Goal: Task Accomplishment & Management: Manage account settings

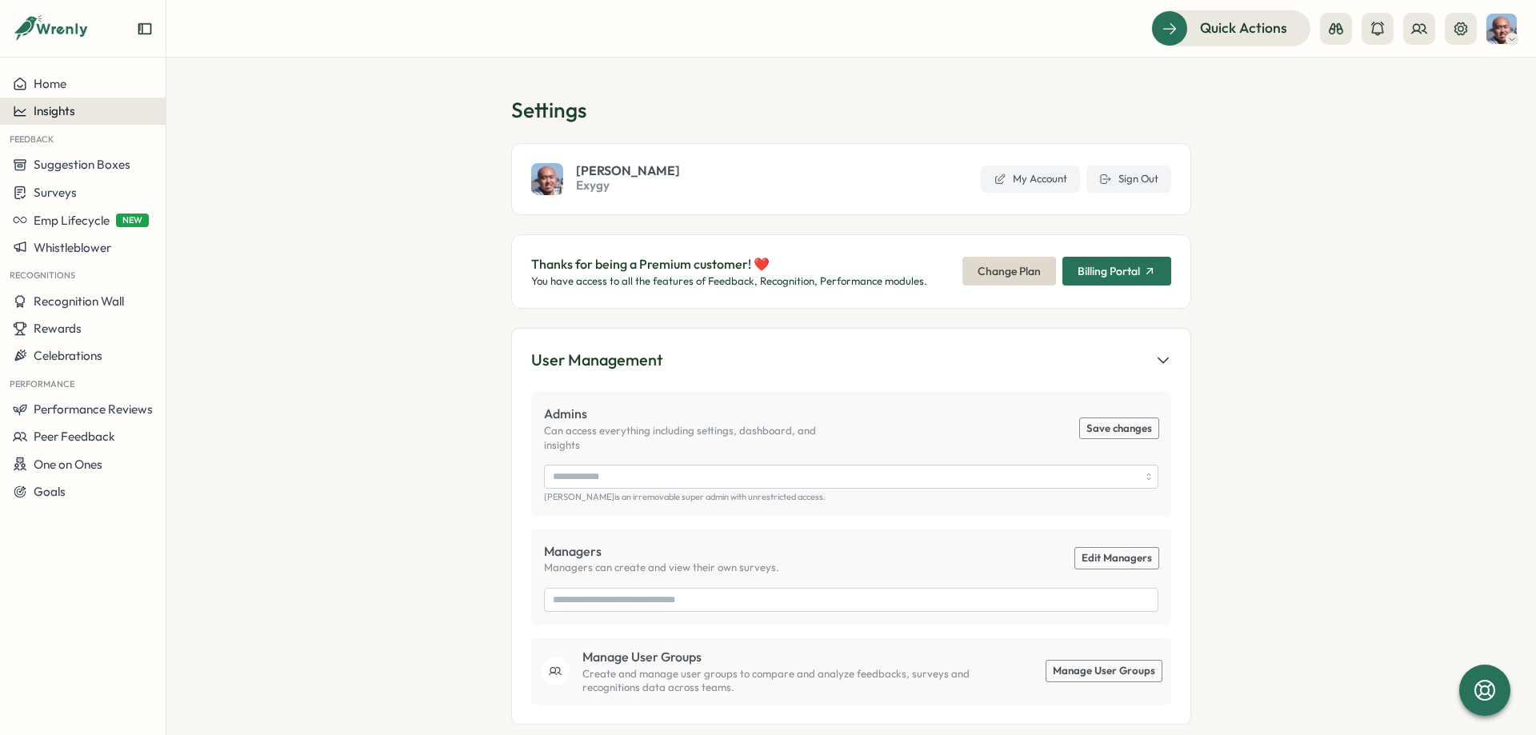
click at [102, 111] on div "Insights" at bounding box center [83, 111] width 140 height 14
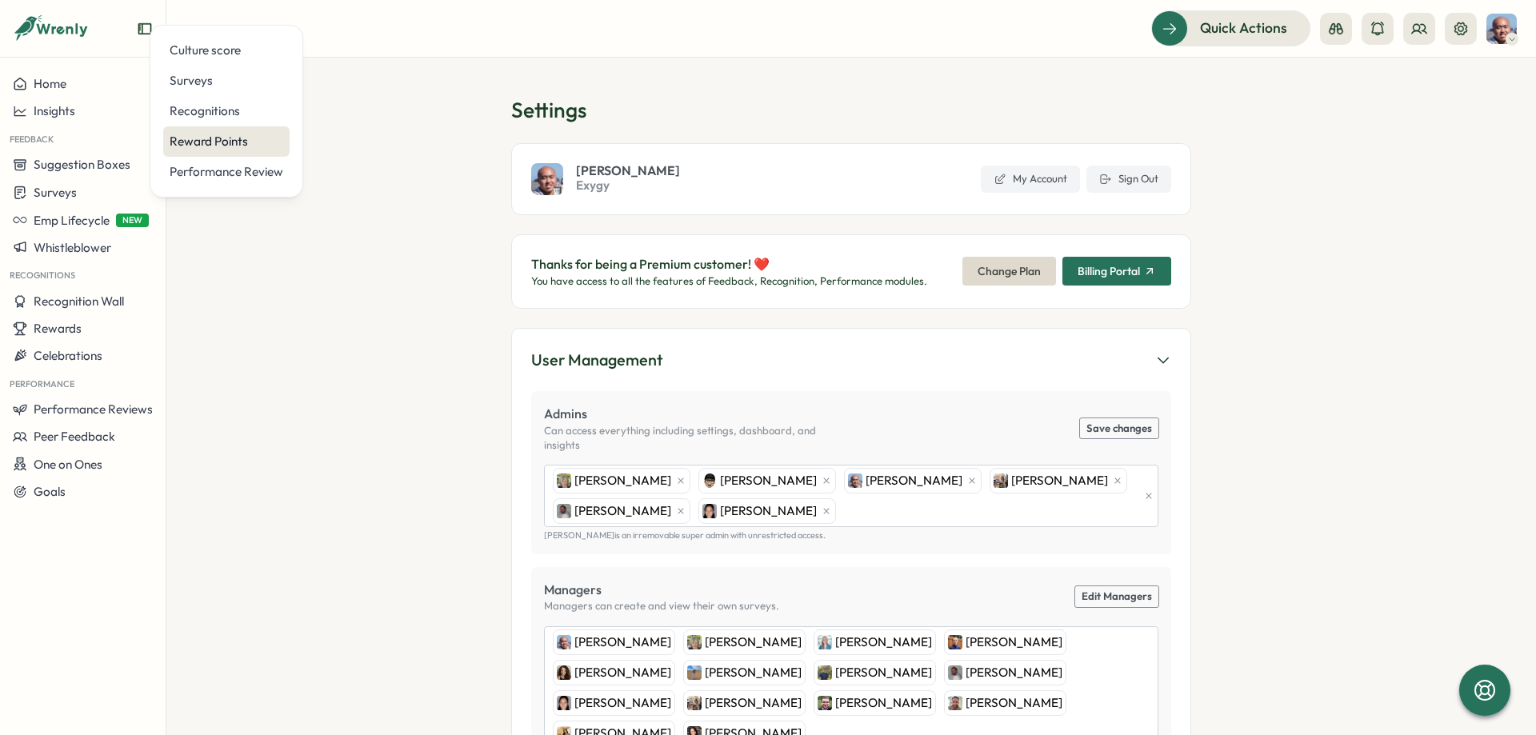
click at [242, 142] on div "Reward Points" at bounding box center [227, 142] width 114 height 18
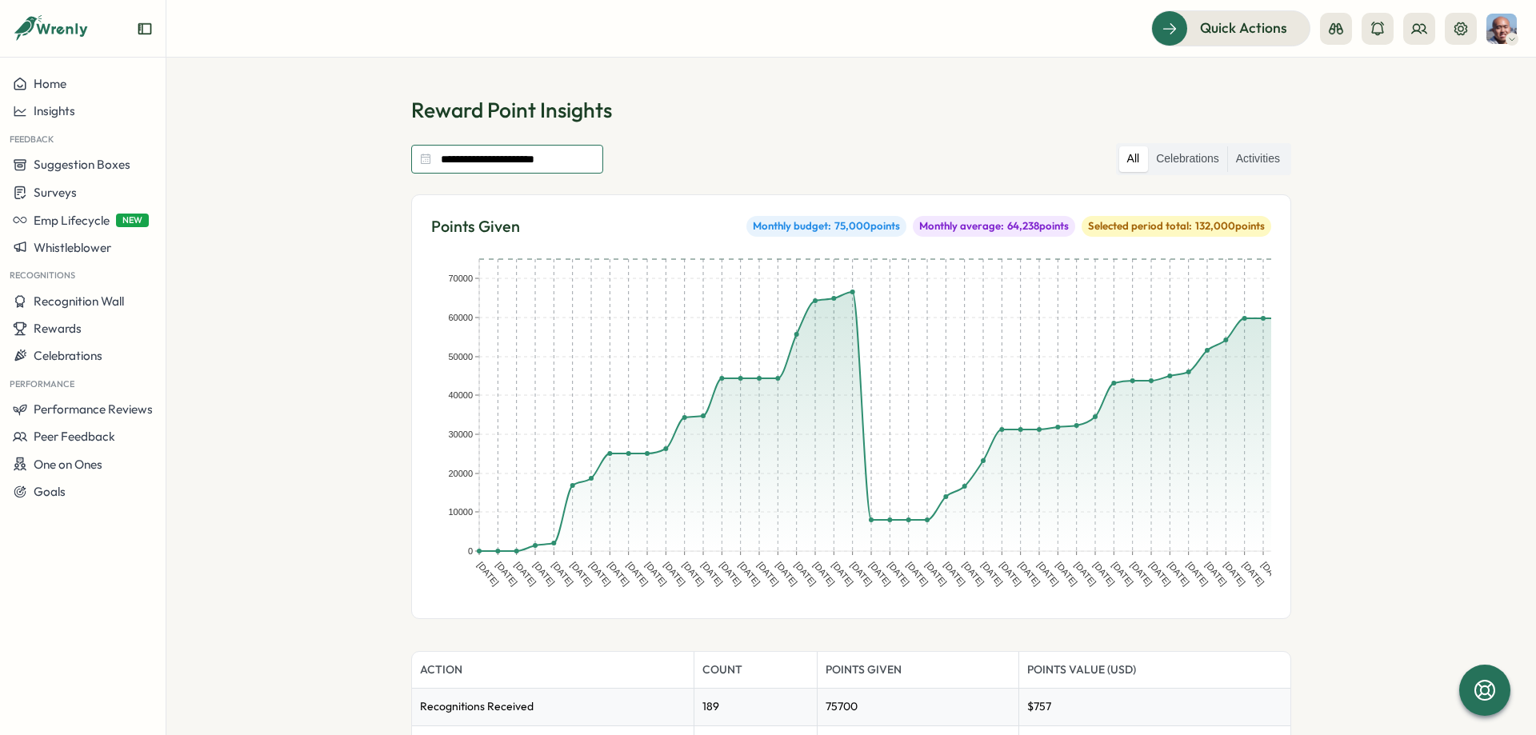
click at [550, 166] on input "**********" at bounding box center [507, 159] width 192 height 29
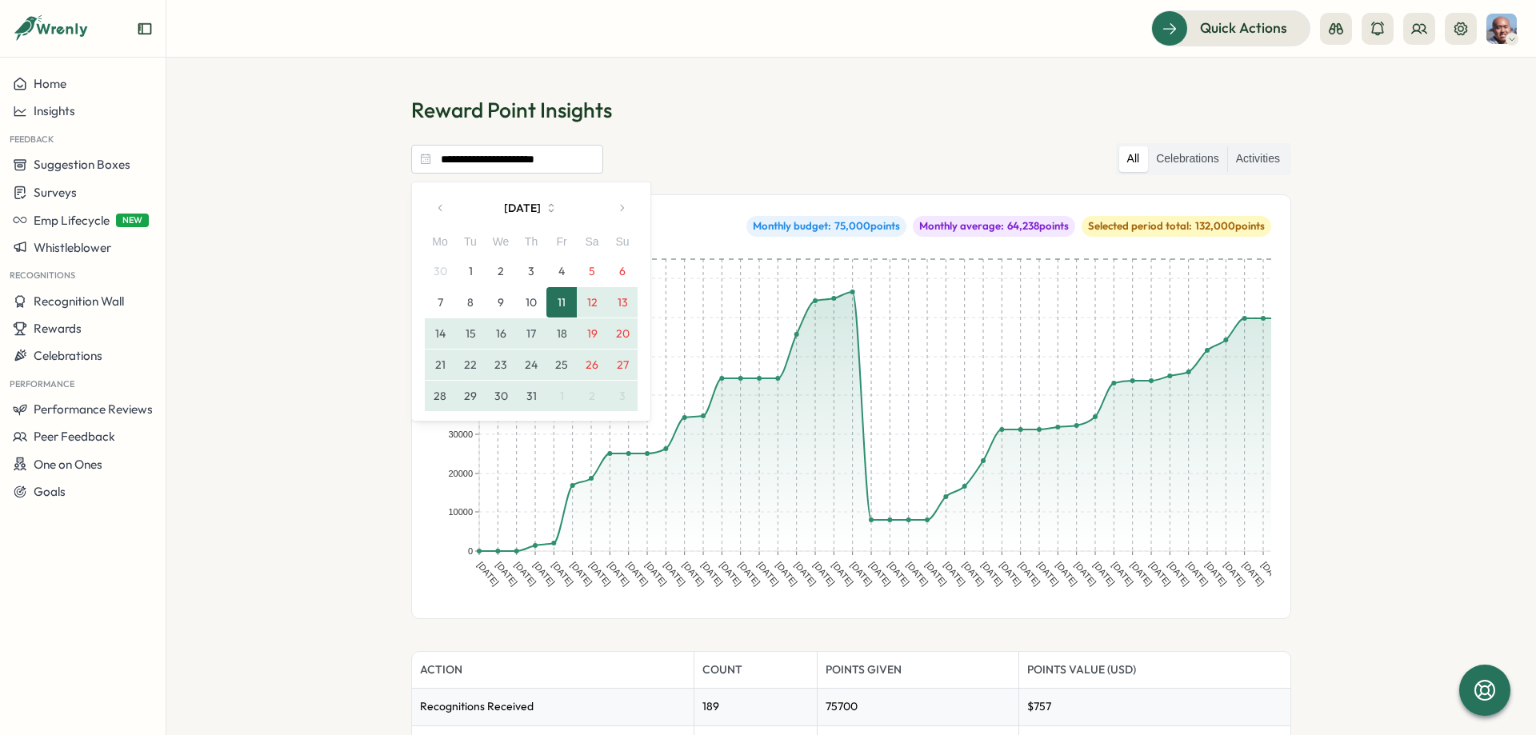
click at [341, 166] on section "**********" at bounding box center [851, 397] width 1370 height 678
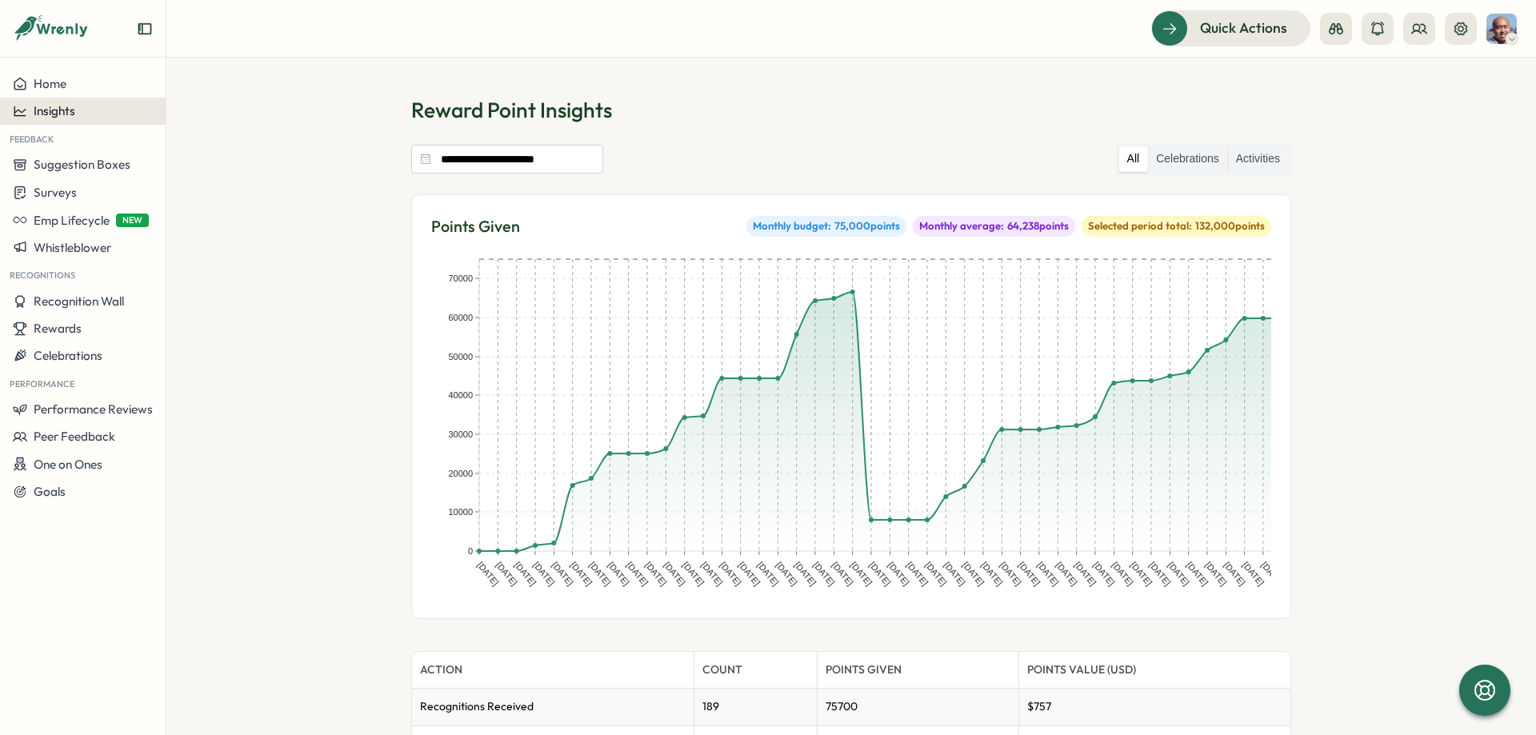
click at [99, 110] on div "Insights" at bounding box center [83, 111] width 140 height 14
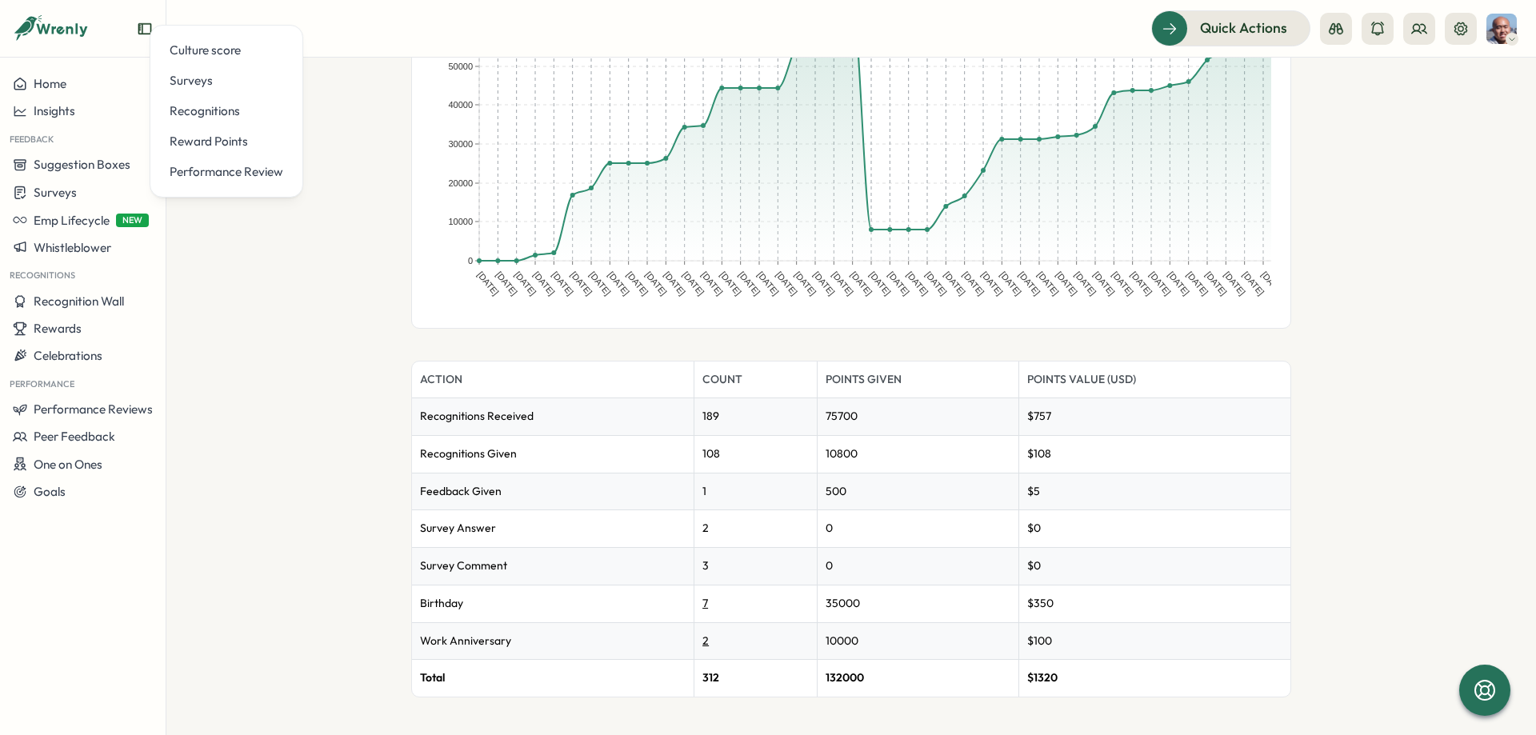
scroll to position [291, 0]
click at [389, 273] on section "**********" at bounding box center [851, 397] width 1370 height 678
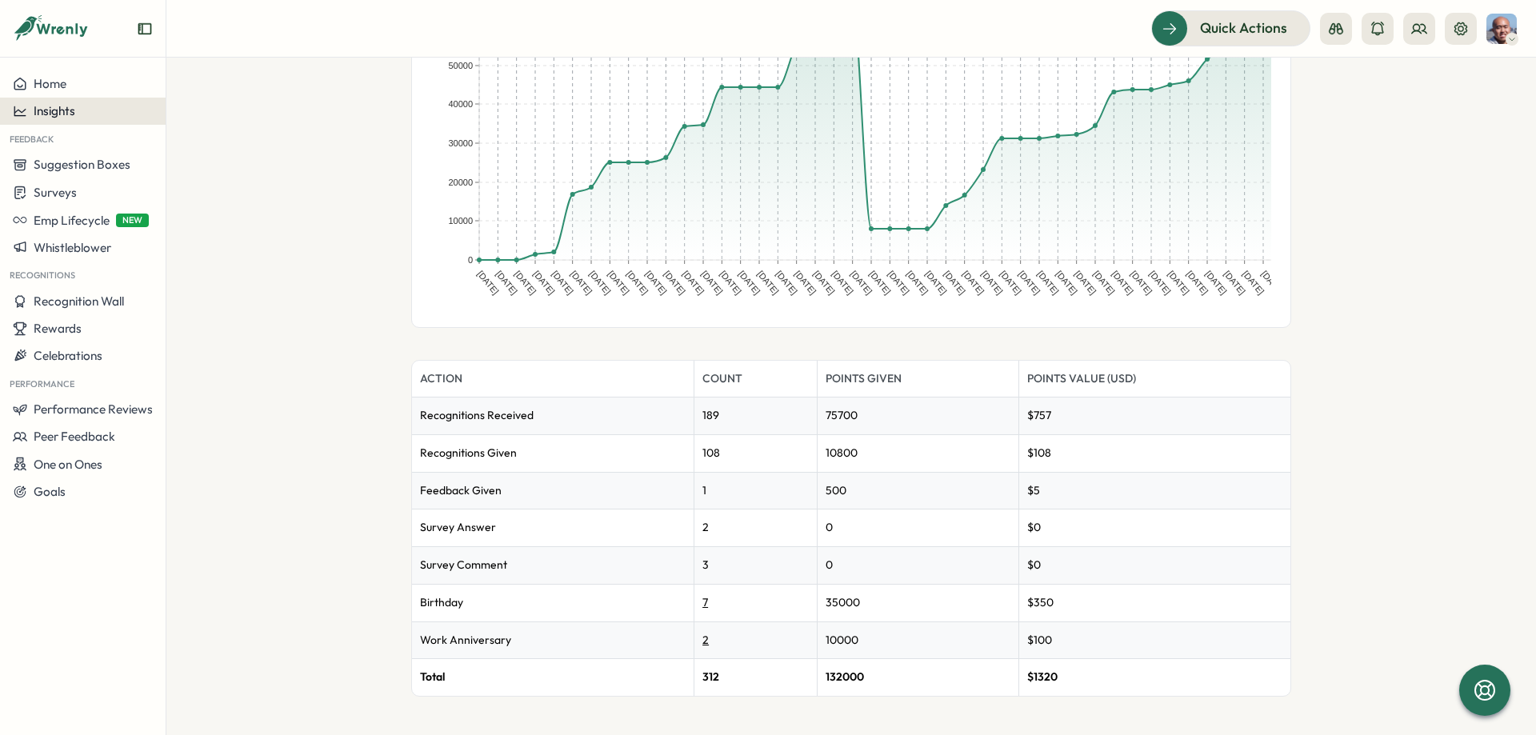
click at [65, 105] on span "Insights" at bounding box center [55, 110] width 42 height 15
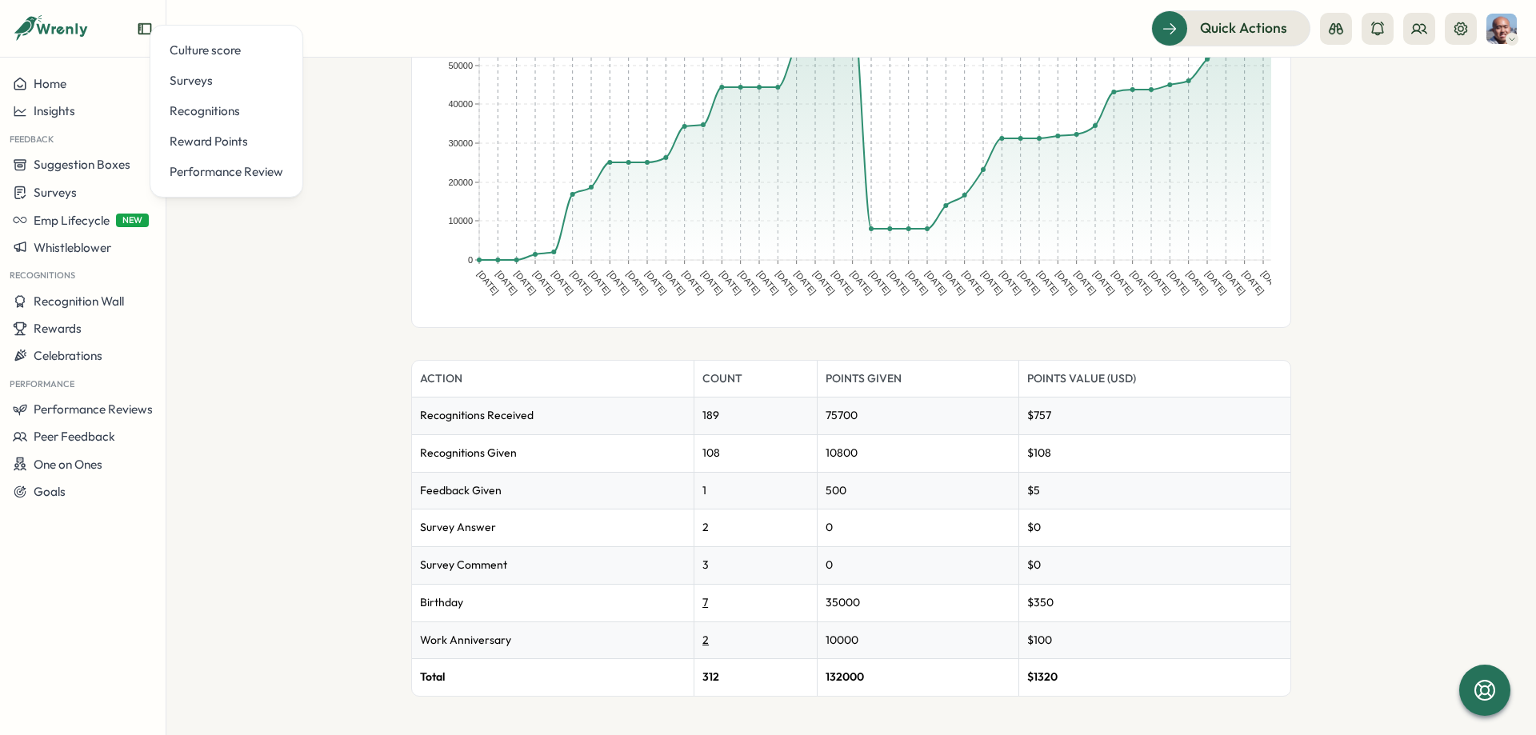
click at [276, 326] on section "**********" at bounding box center [851, 397] width 1370 height 678
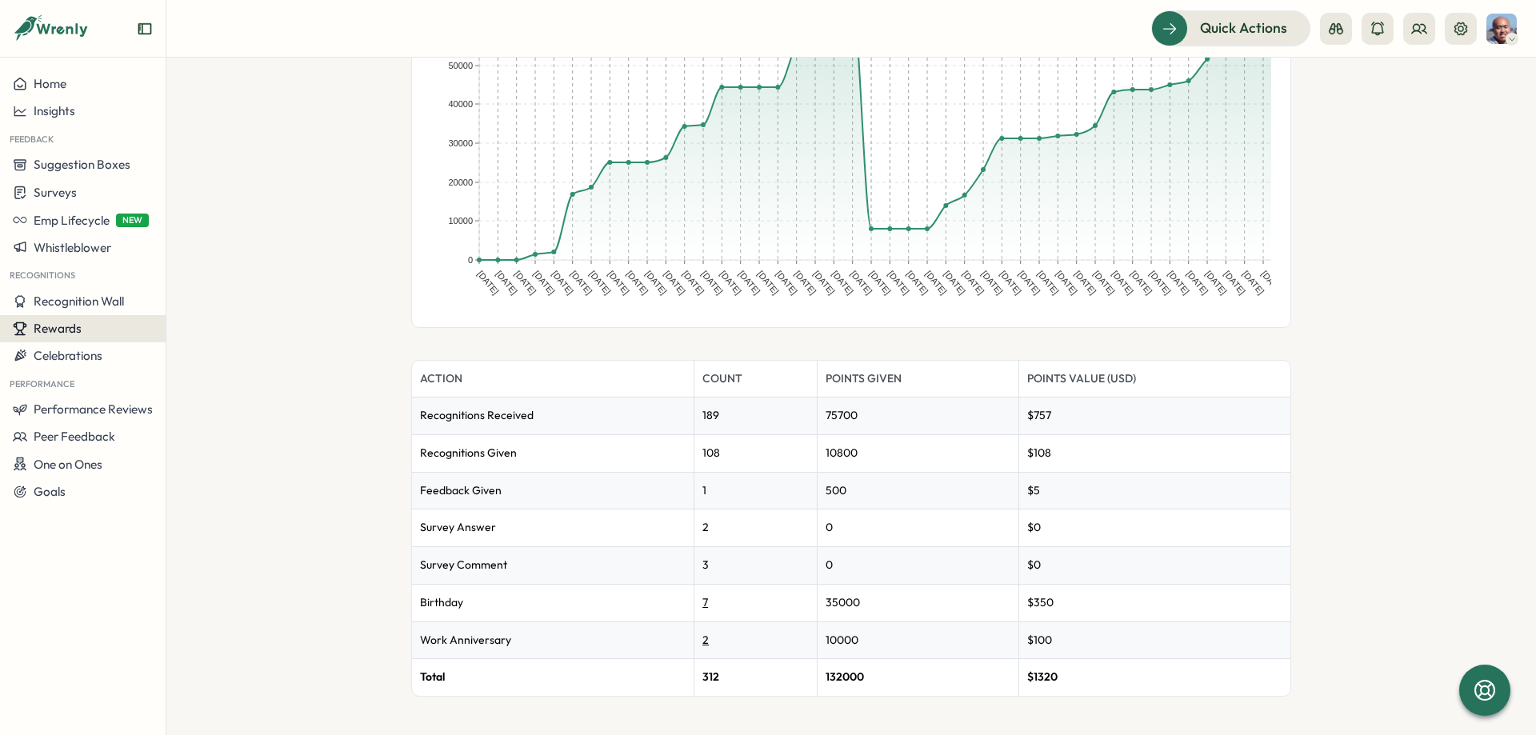
click at [96, 322] on div "Rewards" at bounding box center [83, 329] width 140 height 14
click at [241, 330] on div "Manage Redemptions" at bounding box center [229, 329] width 119 height 18
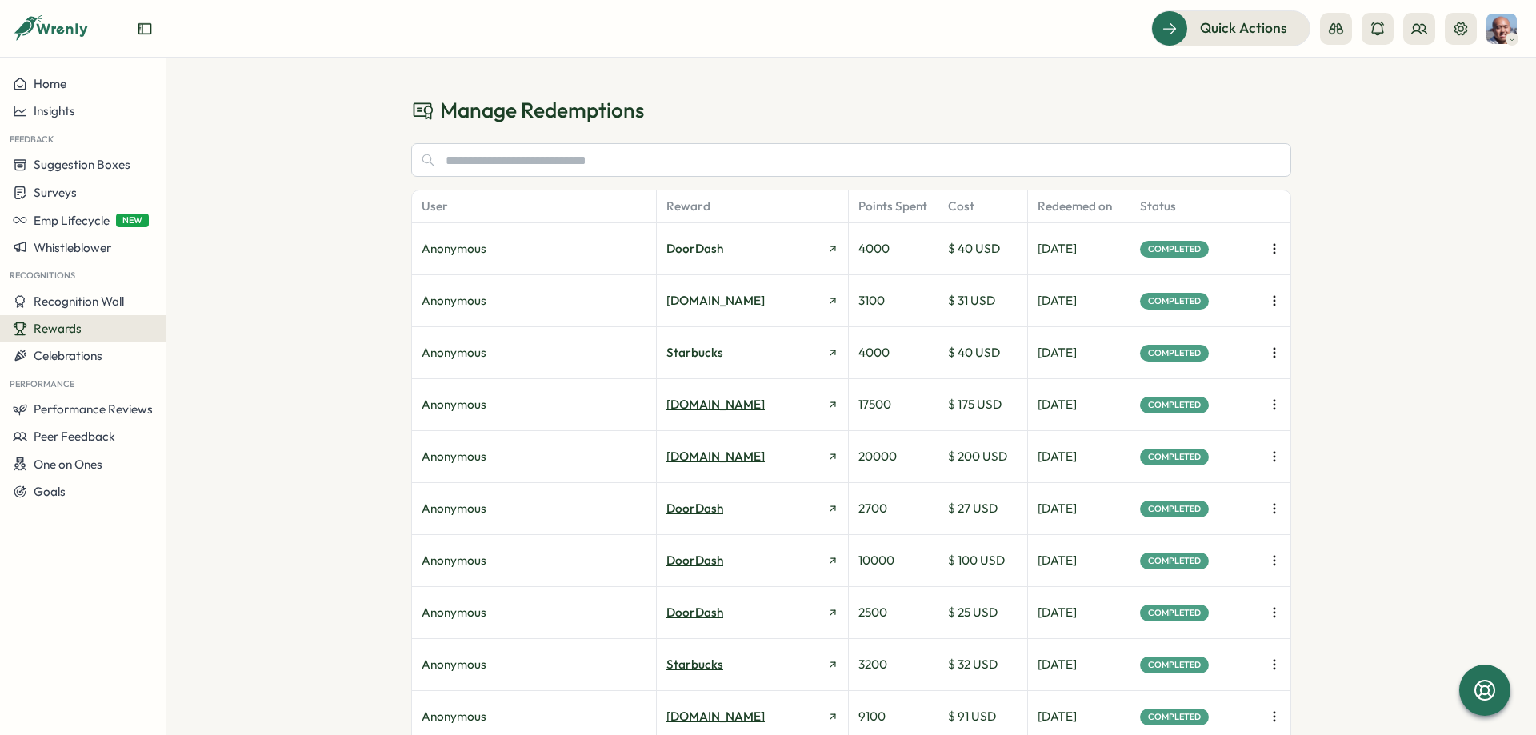
click at [1282, 246] on icon "button" at bounding box center [1274, 249] width 16 height 16
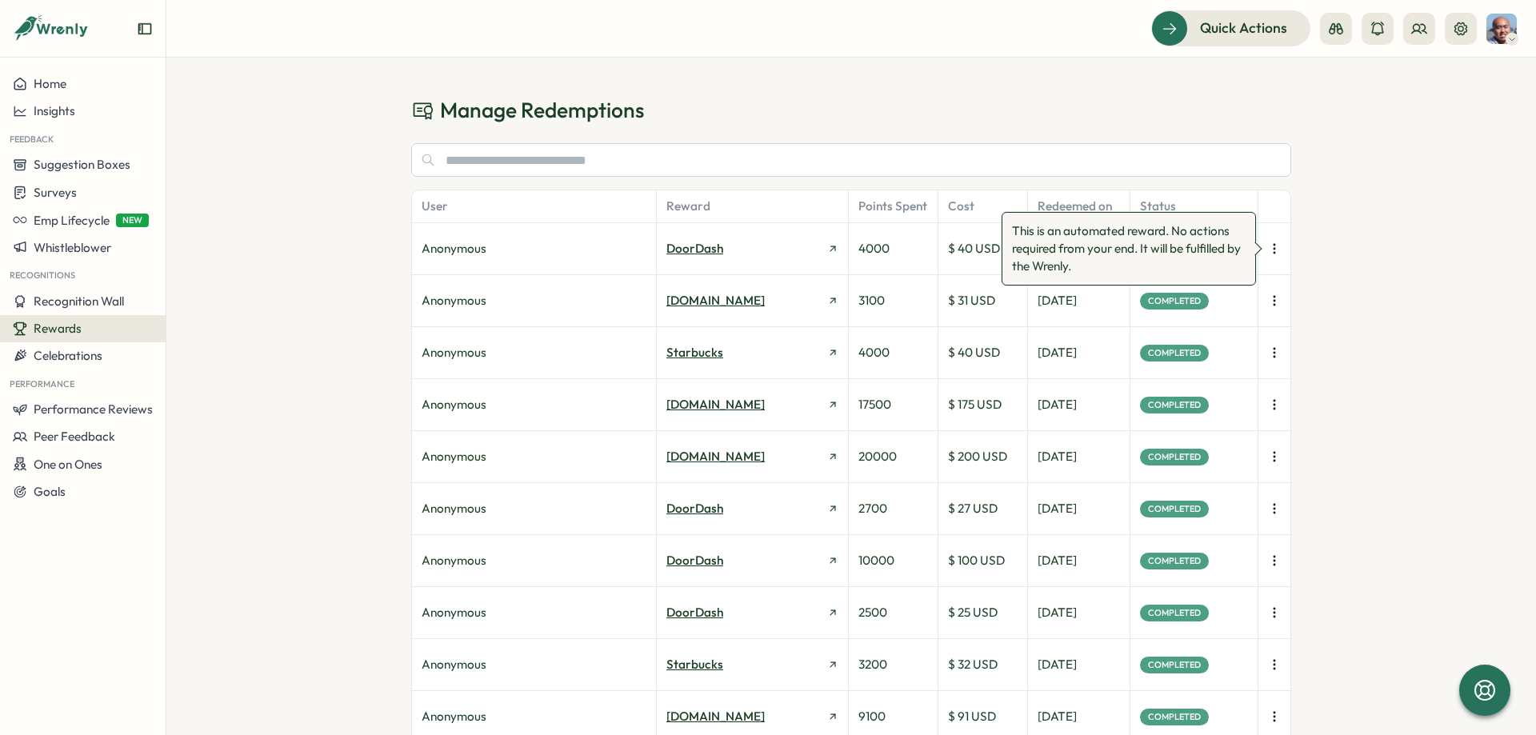
click at [1353, 235] on div "Manage Redemptions User Reward Points Spent Cost Redeemed on Status Anonymous D…" at bounding box center [851, 397] width 1370 height 678
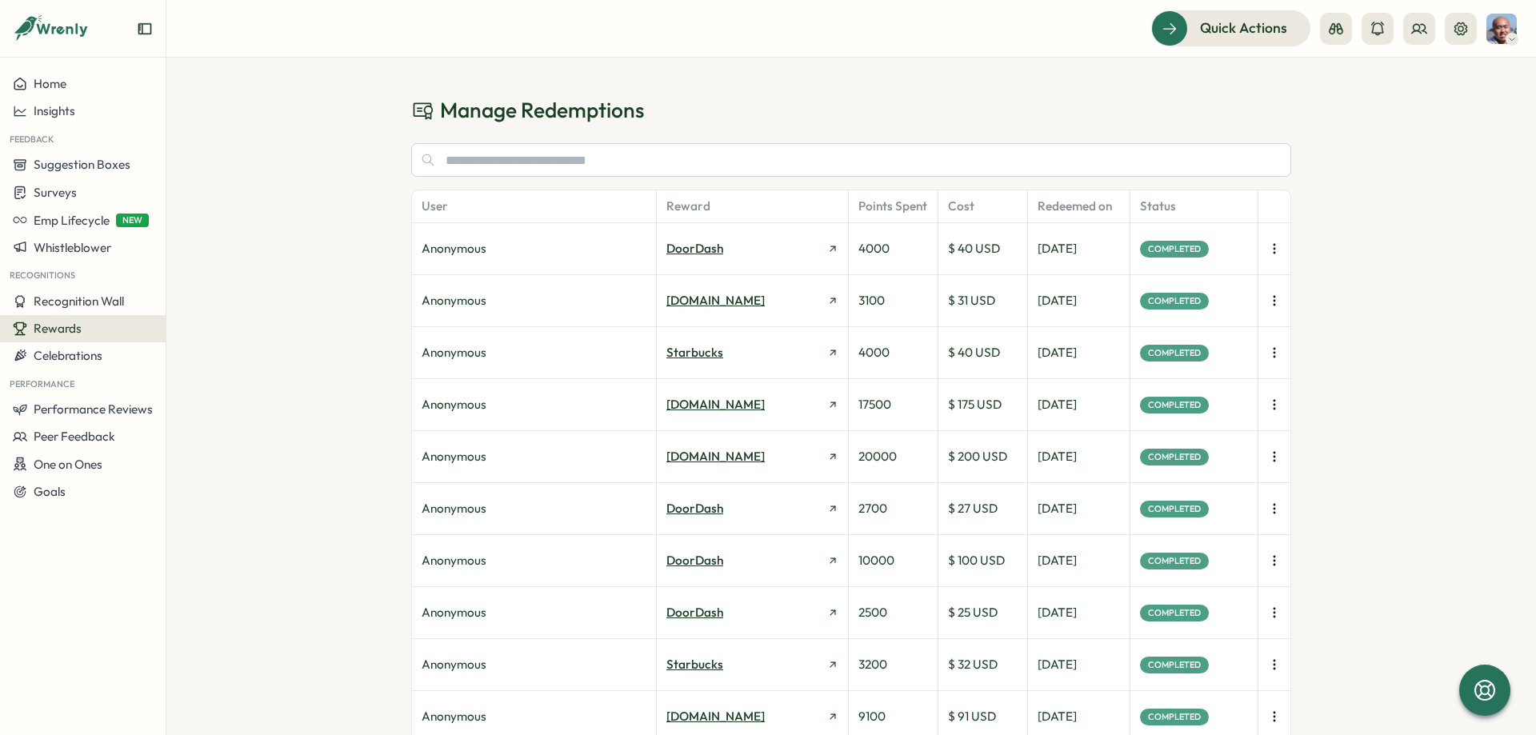
click at [113, 331] on div "Rewards" at bounding box center [83, 329] width 140 height 14
click at [281, 501] on div "Manage Redemptions User Reward Points Spent Cost Redeemed on Status Anonymous D…" at bounding box center [851, 397] width 1370 height 678
click at [1456, 33] on icon at bounding box center [1461, 29] width 16 height 16
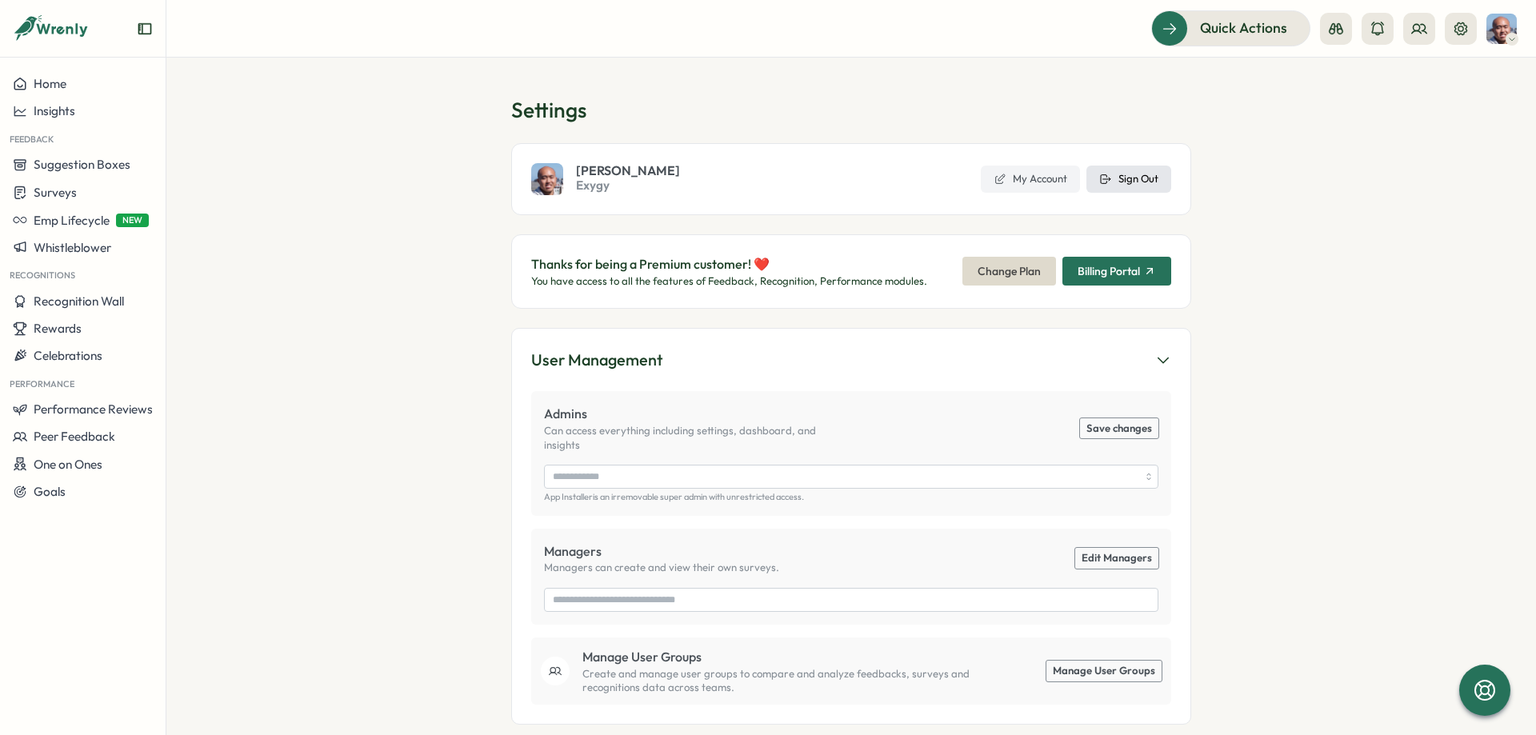
click at [1118, 179] on span "Sign Out" at bounding box center [1138, 179] width 40 height 14
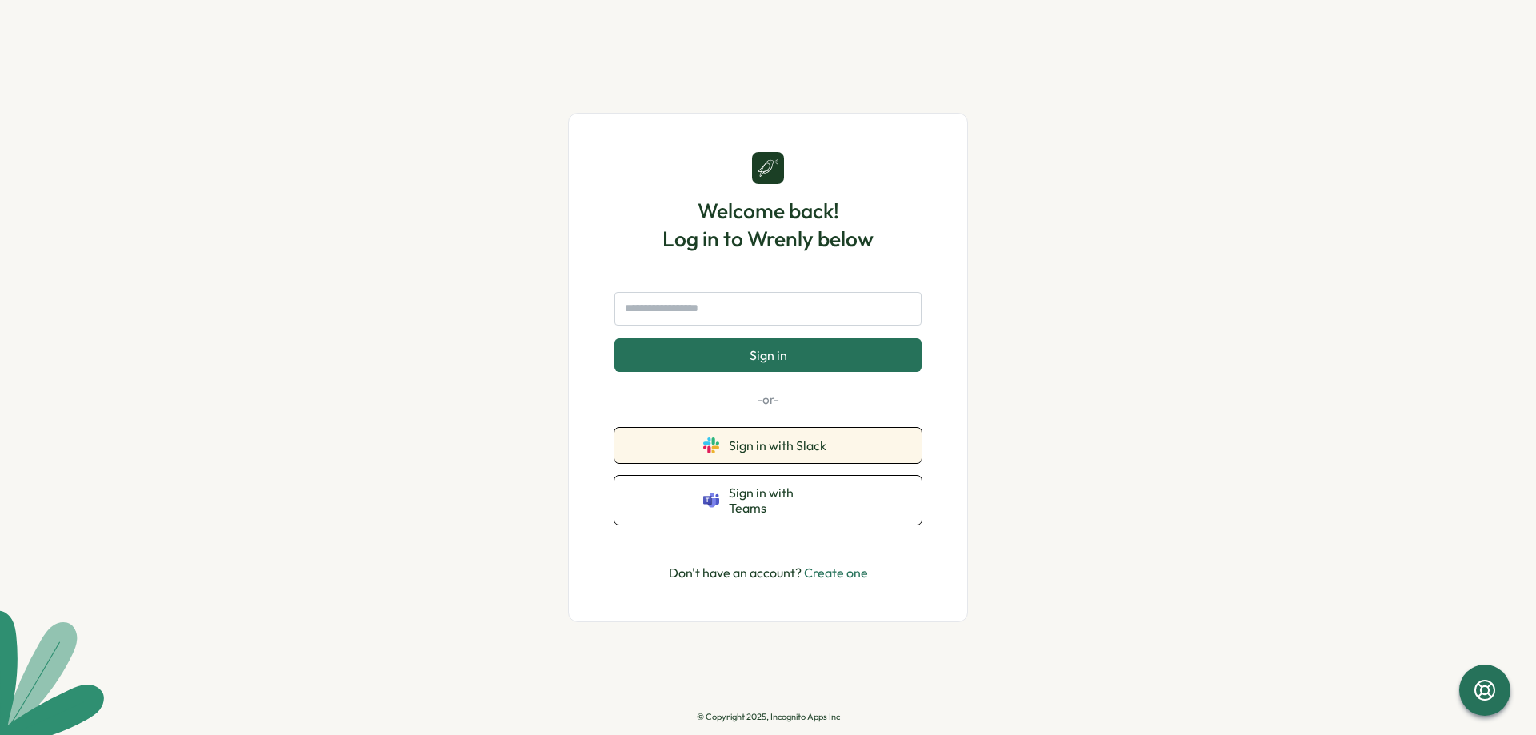
click at [787, 447] on span "Sign in with Slack" at bounding box center [781, 445] width 104 height 14
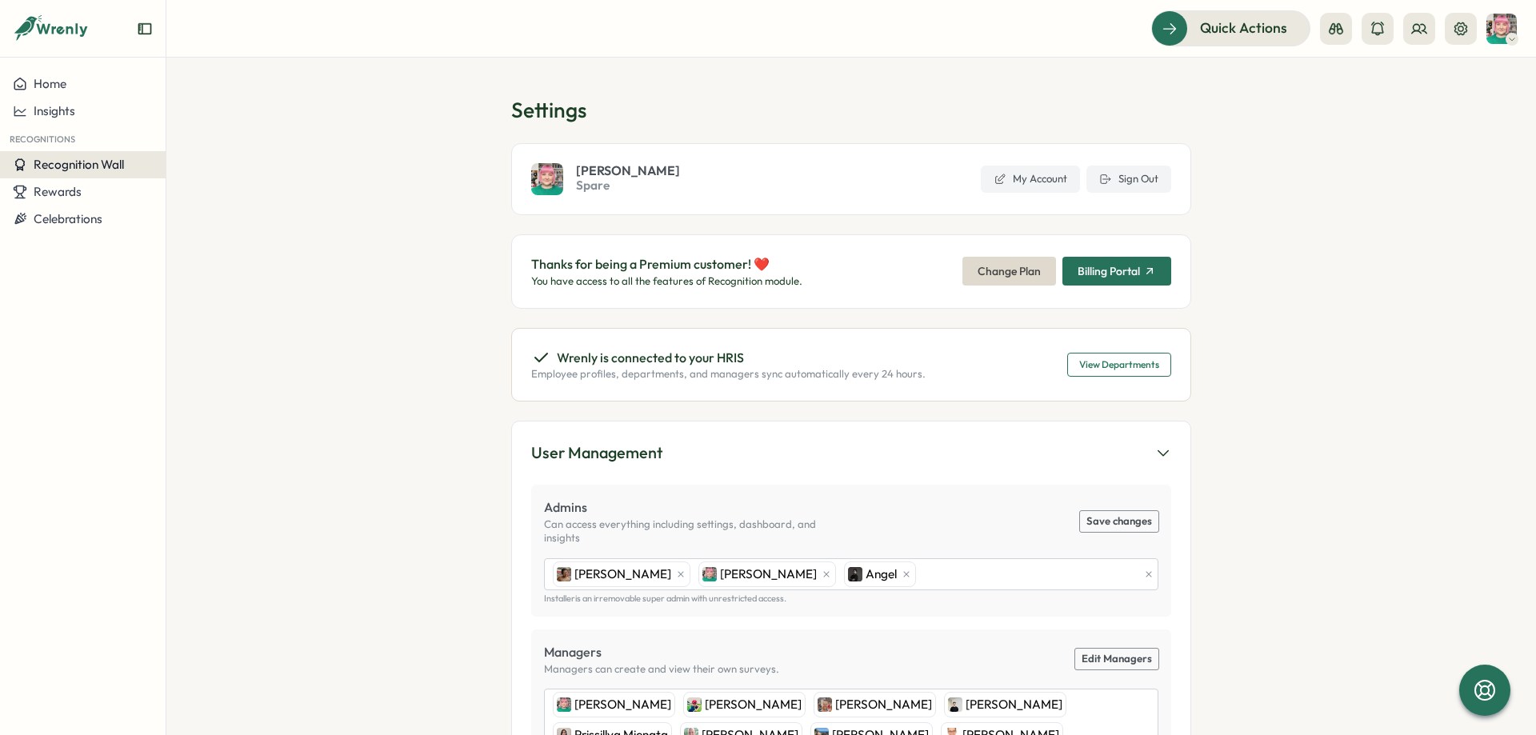
click at [91, 166] on span "Recognition Wall" at bounding box center [79, 164] width 90 height 15
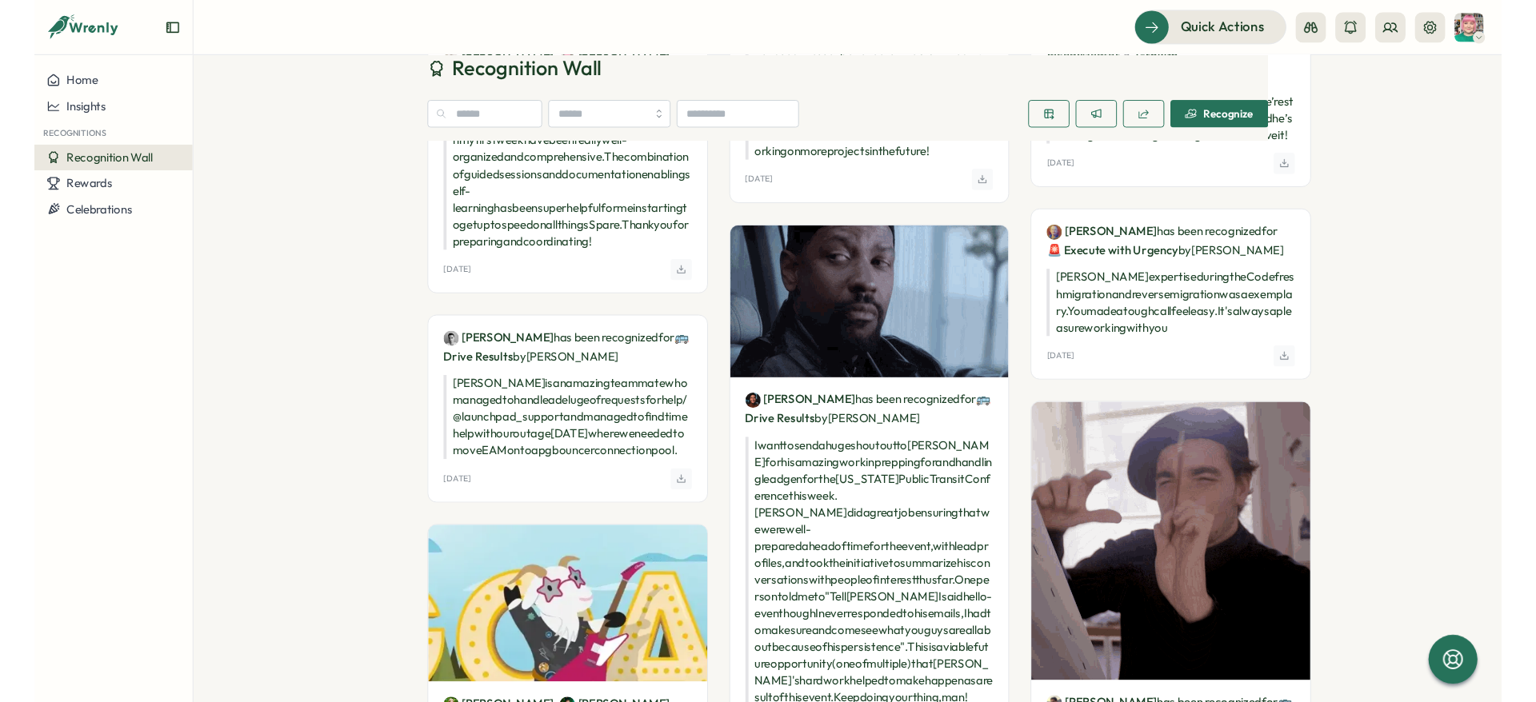
scroll to position [1477, 0]
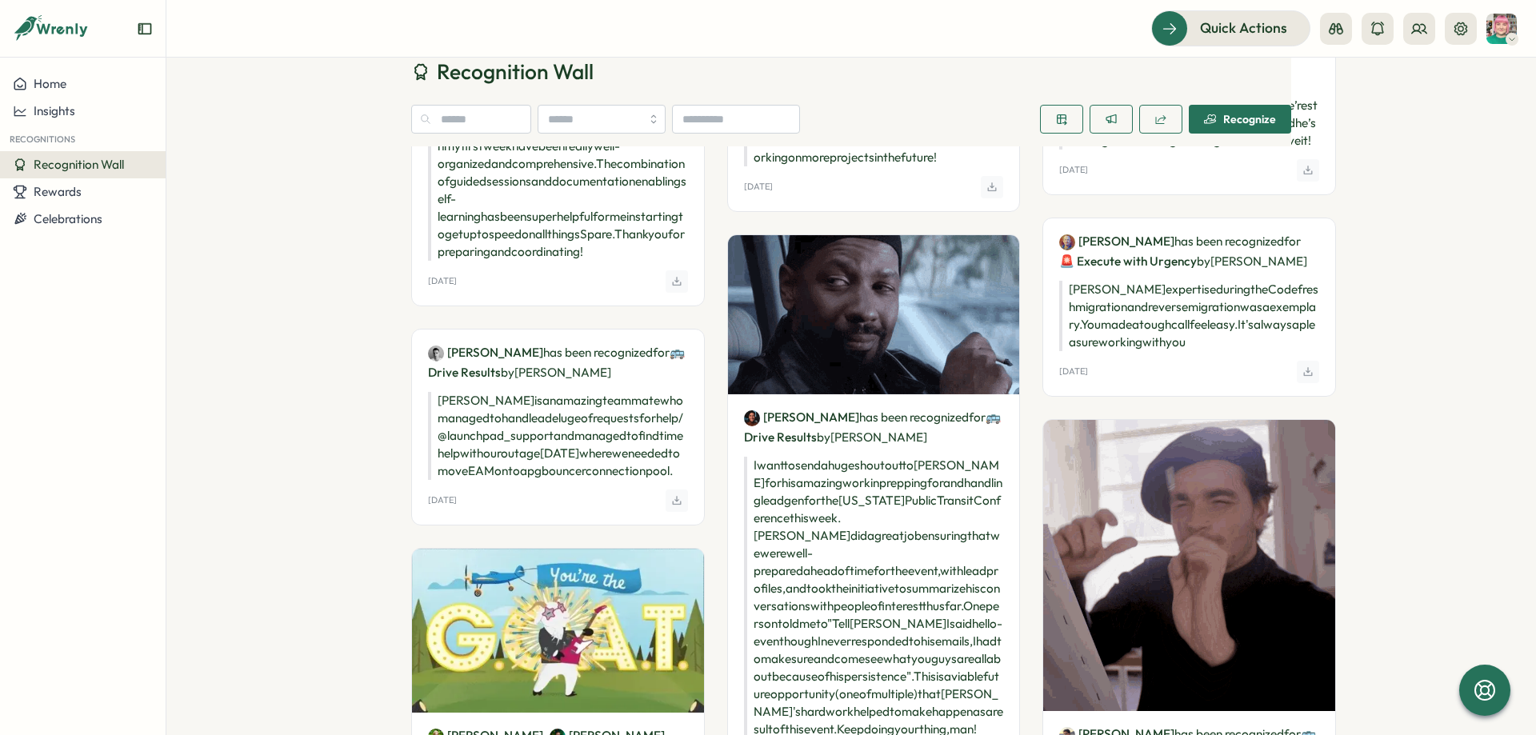
click at [245, 361] on div "Recognition Wall Recognize Kelly McGillis has been recognized for 🗝️ Take Owner…" at bounding box center [851, 209] width 1370 height 3257
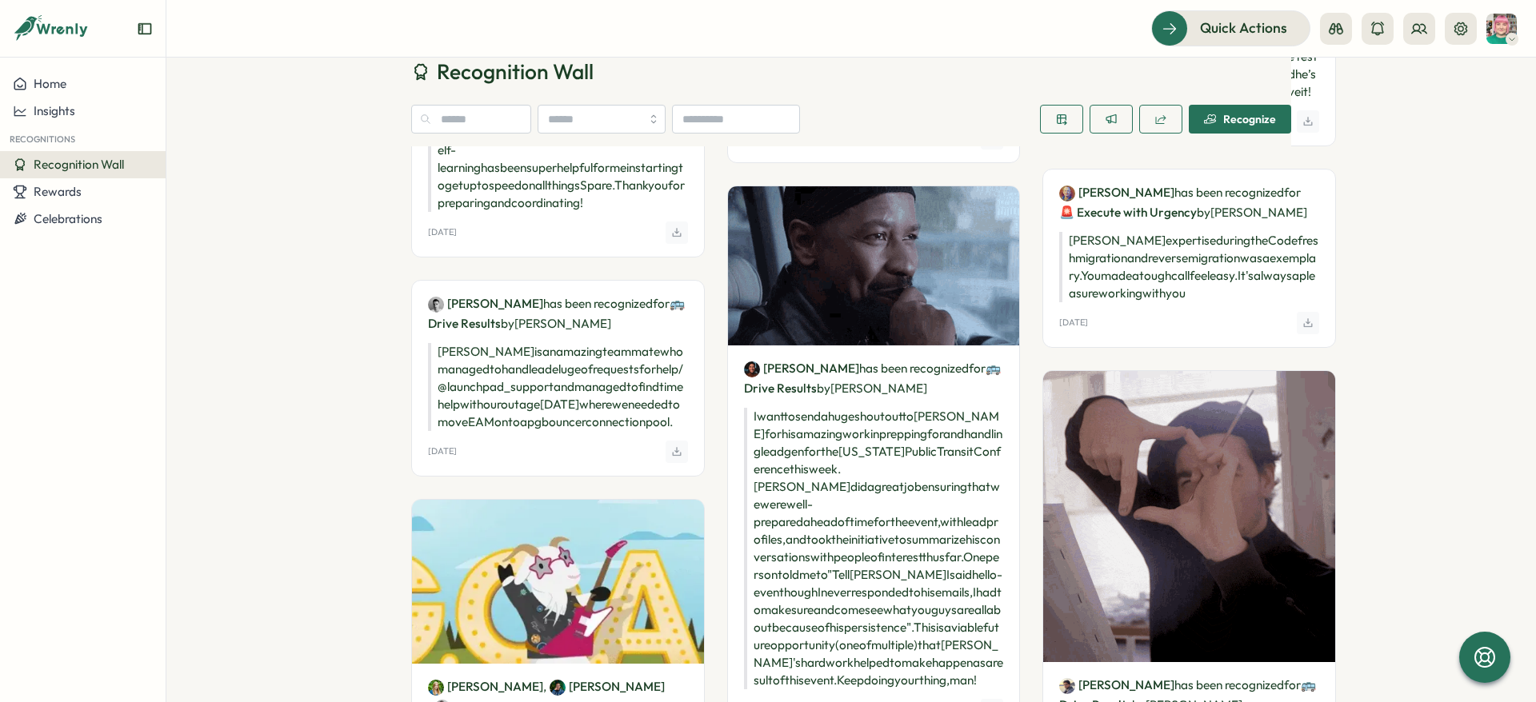
scroll to position [1525, 0]
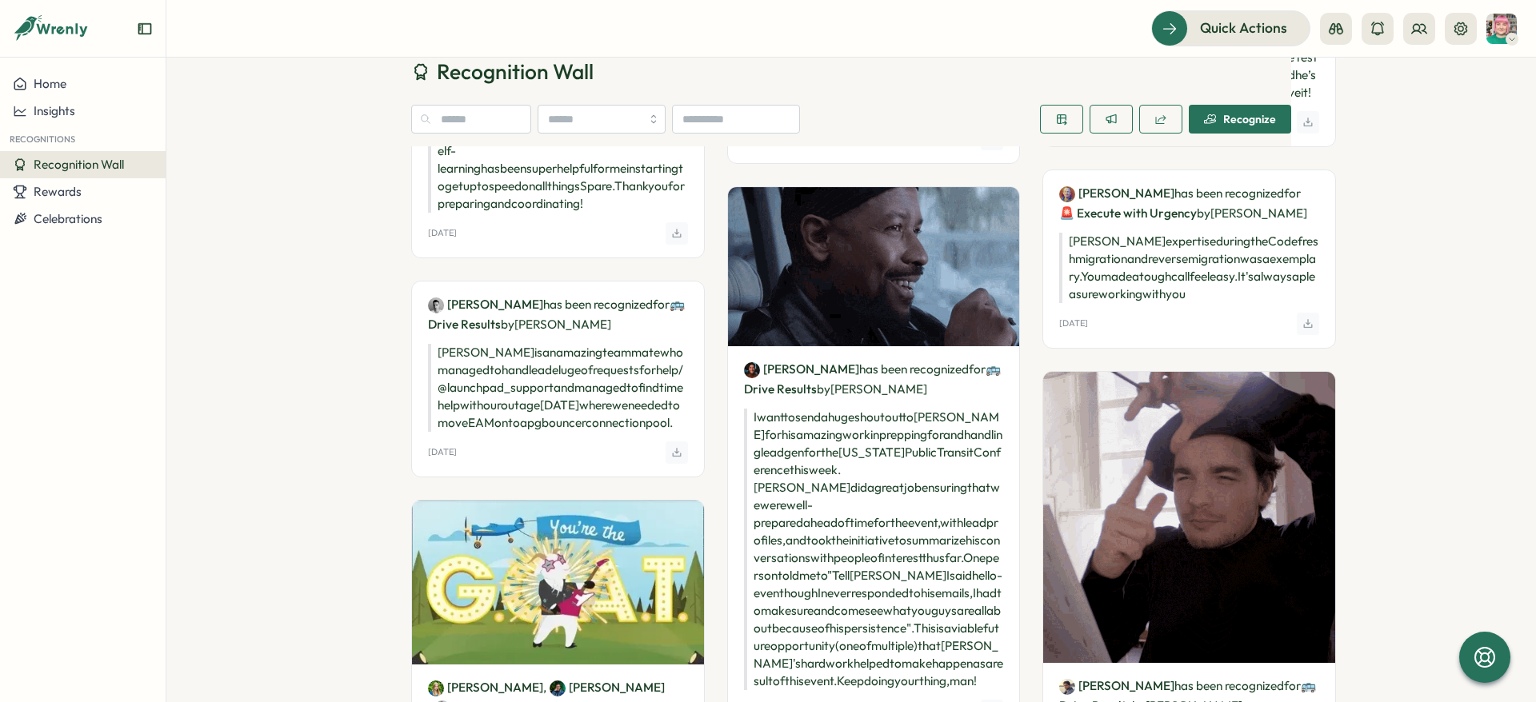
drag, startPoint x: 442, startPoint y: 425, endPoint x: 664, endPoint y: 426, distance: 222.4
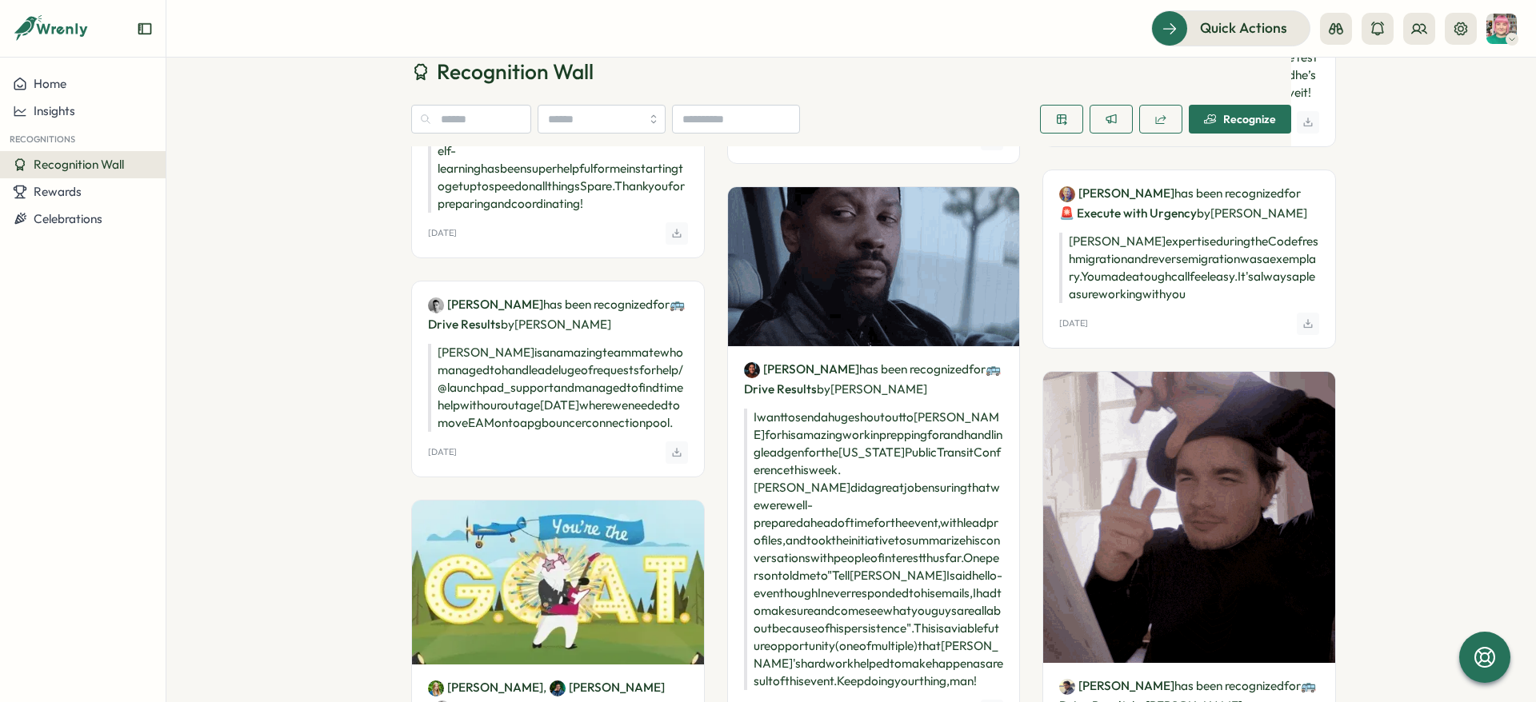
copy p "While so many folks are working hard on"
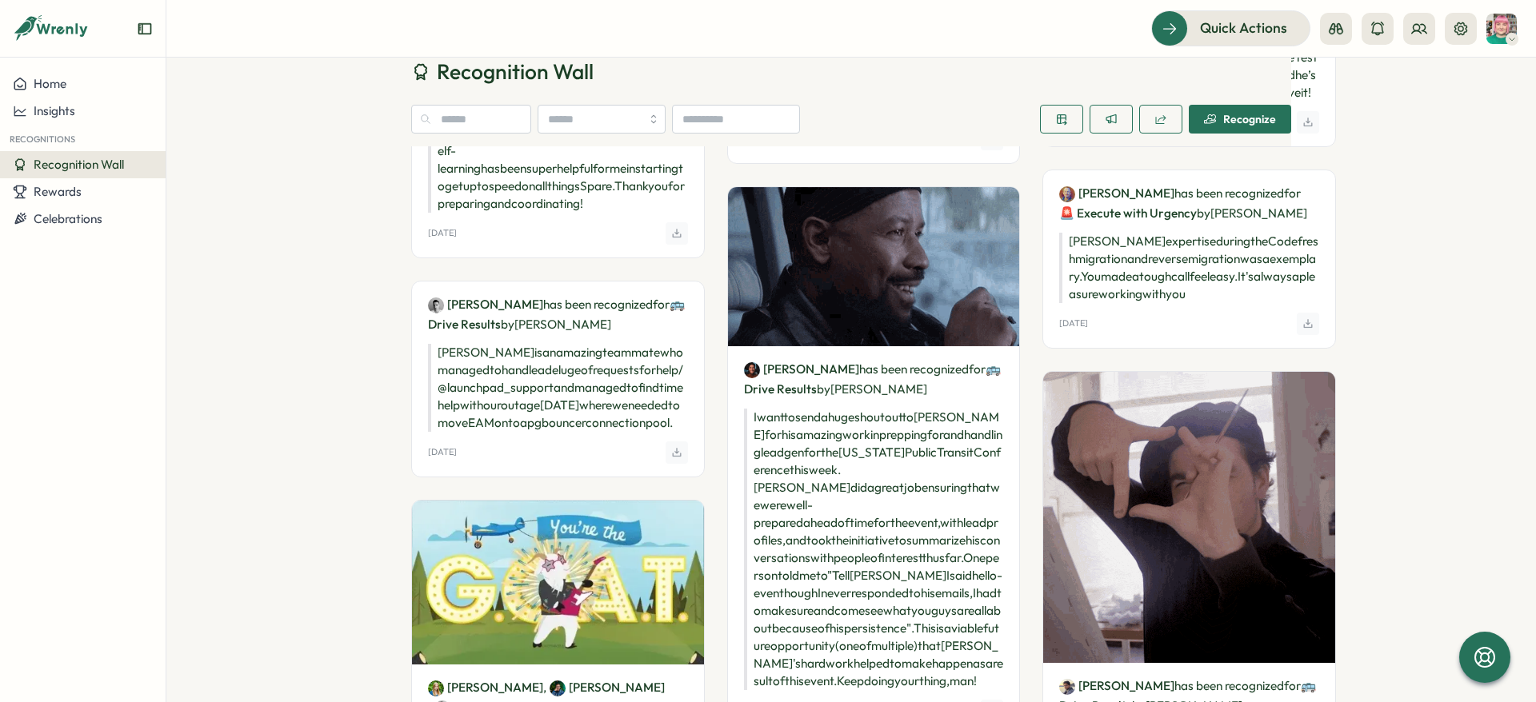
click at [278, 190] on div "Recognition Wall Recognize Kelly McGillis has been recognized for 🗝️ Take Owner…" at bounding box center [851, 161] width 1370 height 3257
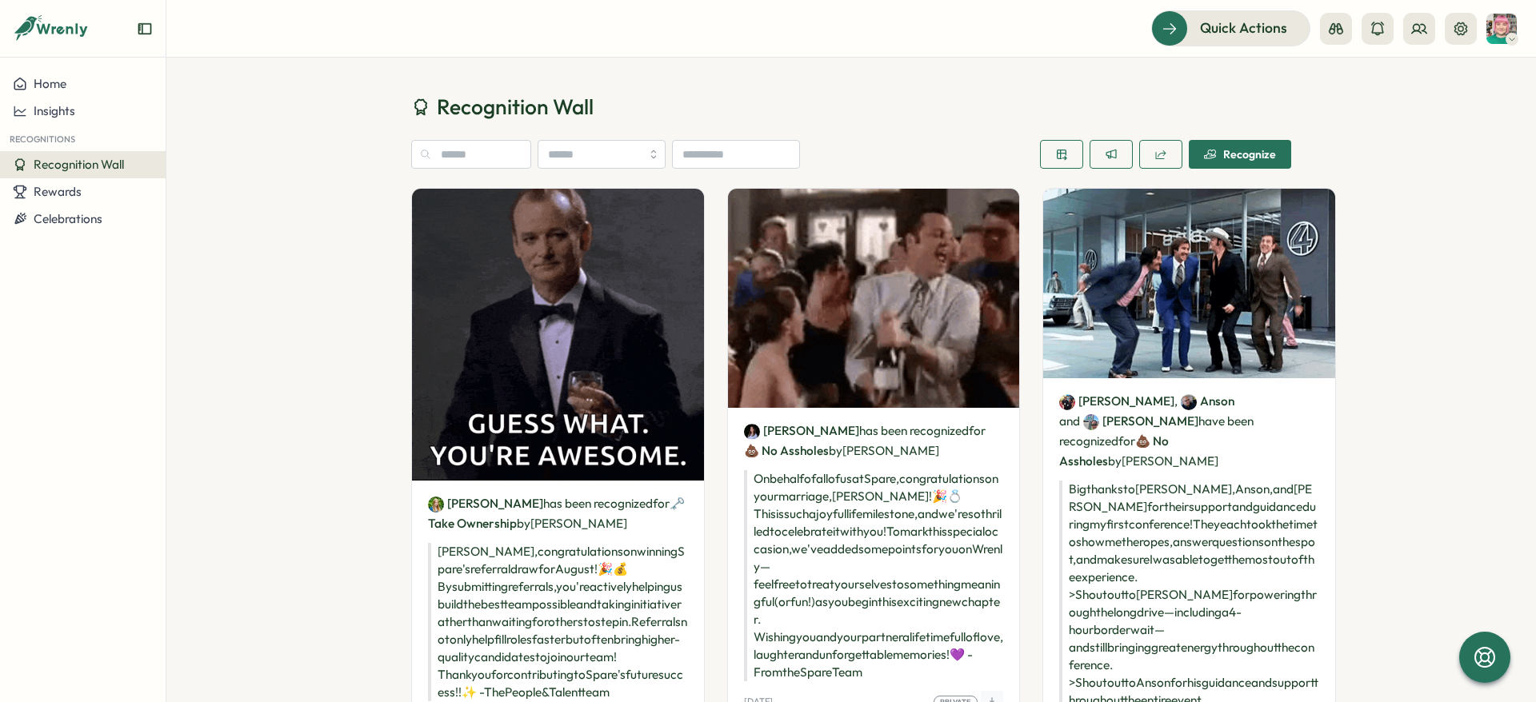
scroll to position [0, 0]
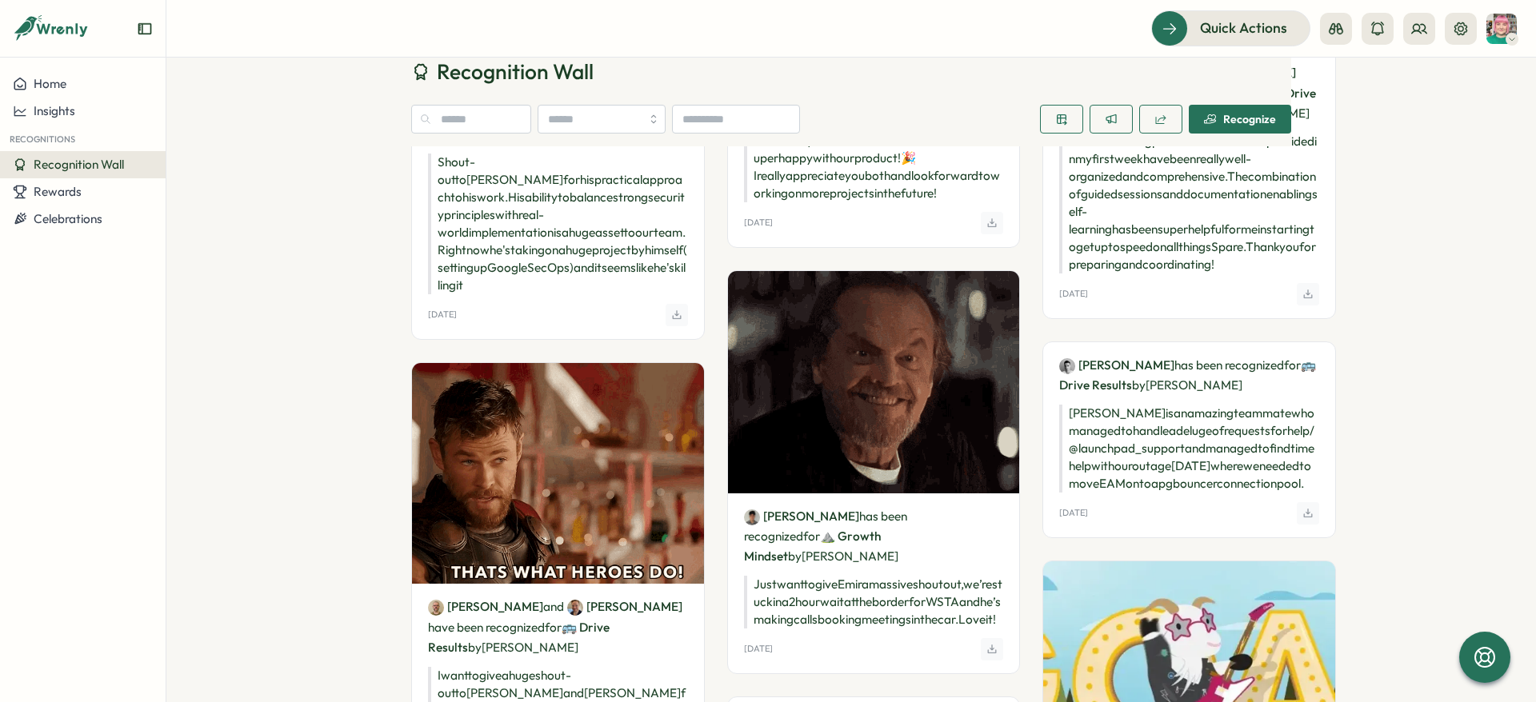
scroll to position [1440, 0]
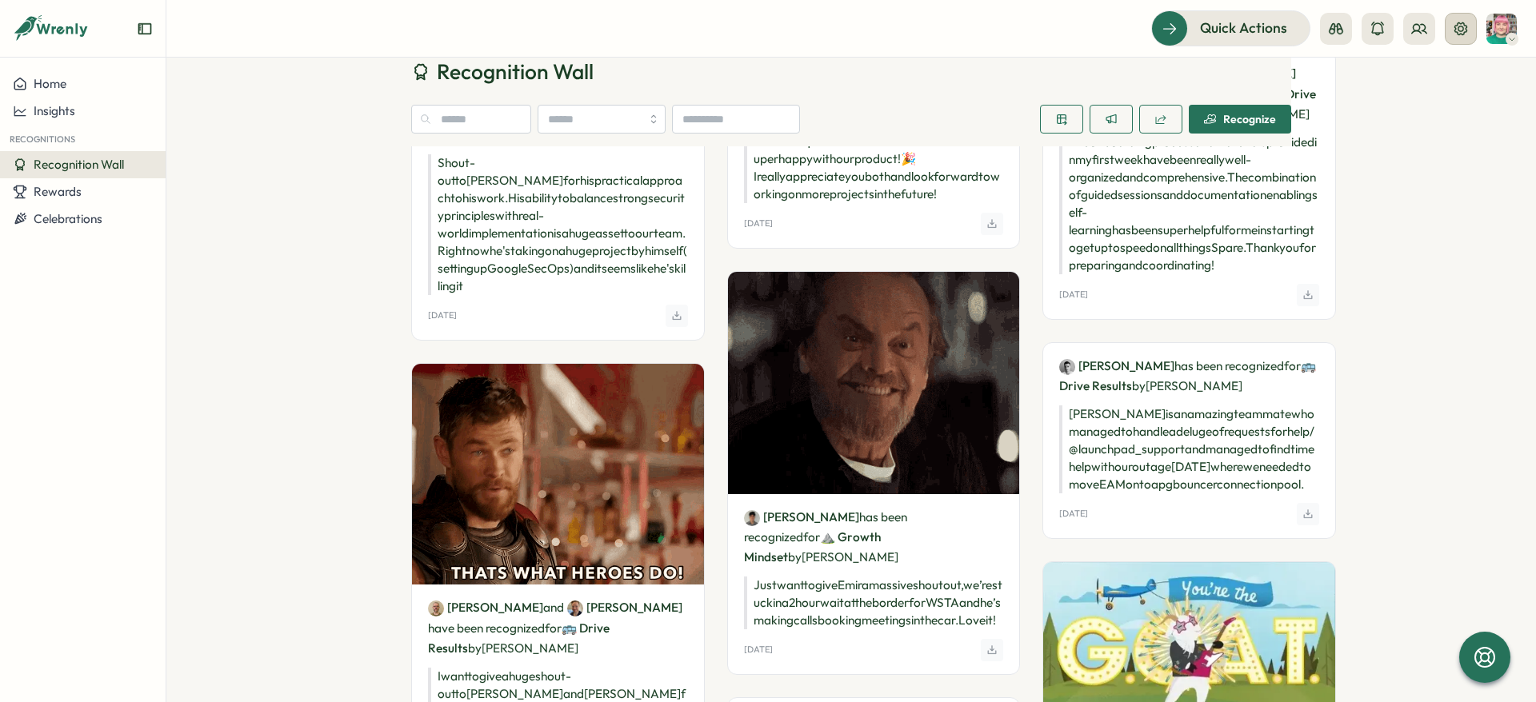
click at [1466, 31] on icon at bounding box center [1461, 29] width 16 height 16
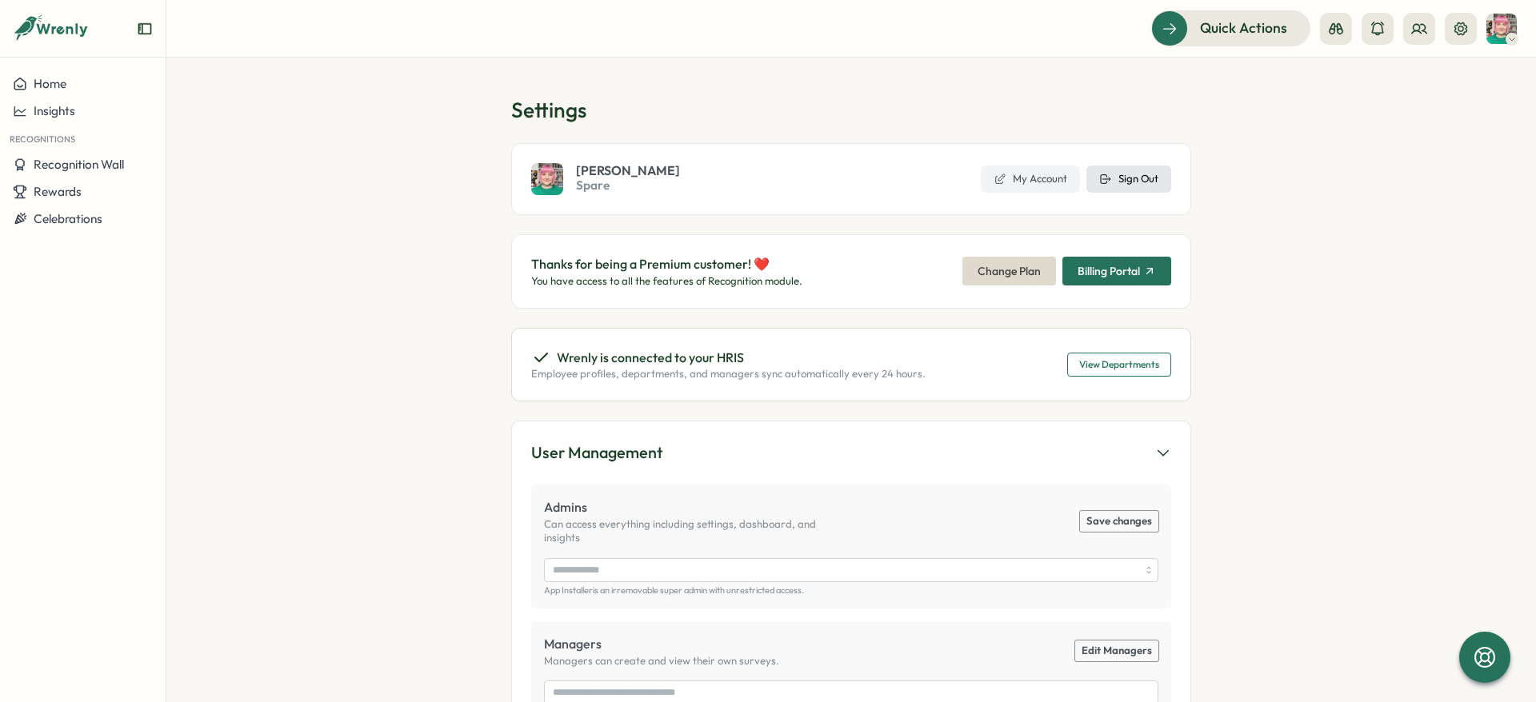
click at [1167, 169] on button "Sign Out" at bounding box center [1128, 179] width 85 height 27
